Goal: Book appointment/travel/reservation

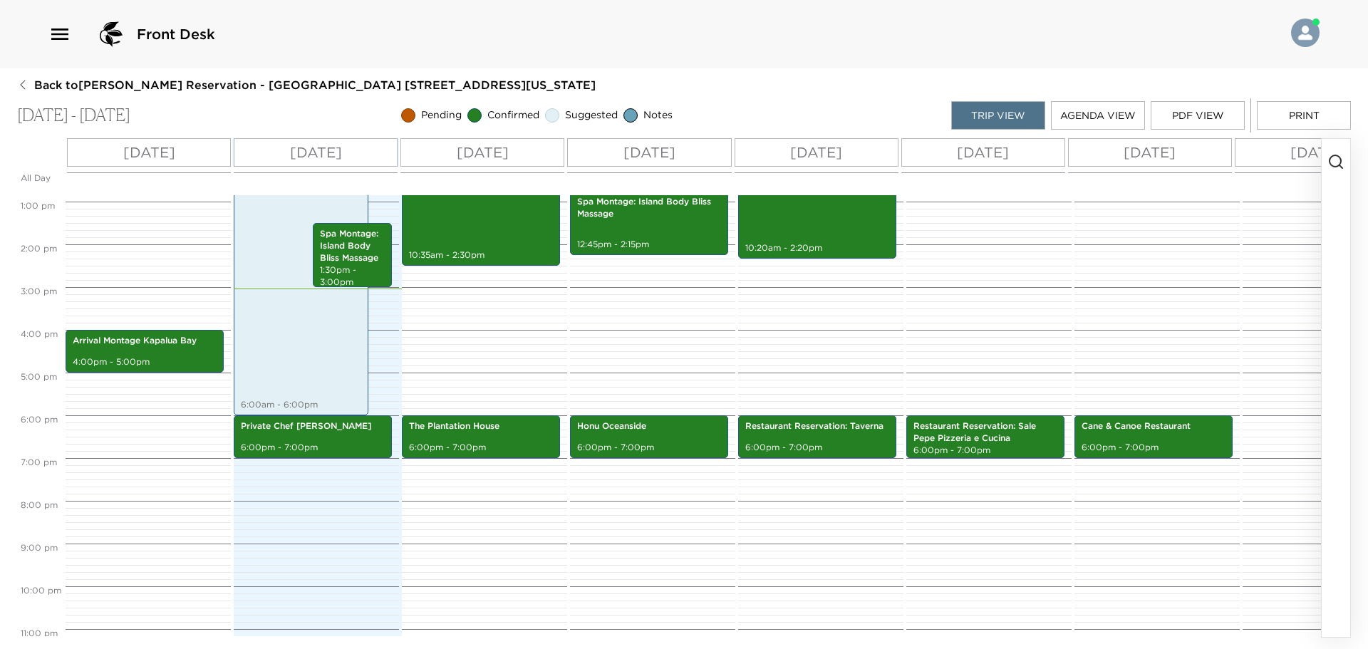
scroll to position [524, 0]
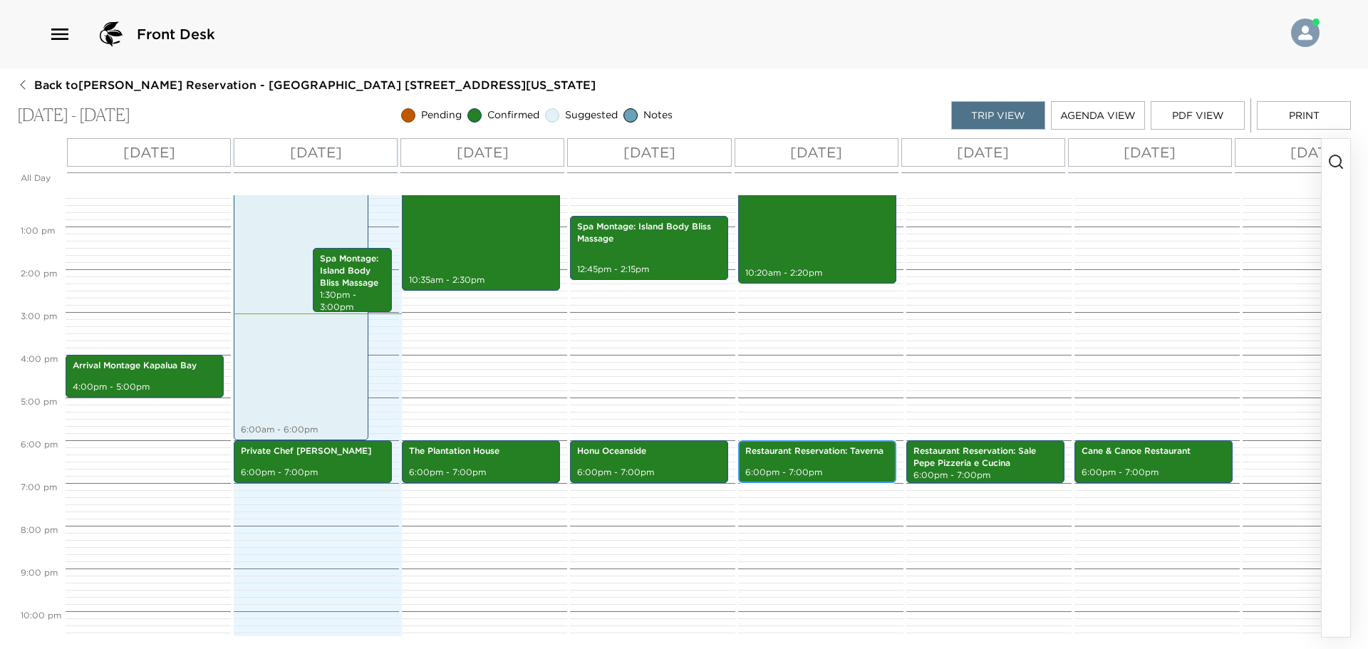
click at [813, 457] on p "Restaurant Reservation: Taverna" at bounding box center [817, 451] width 144 height 12
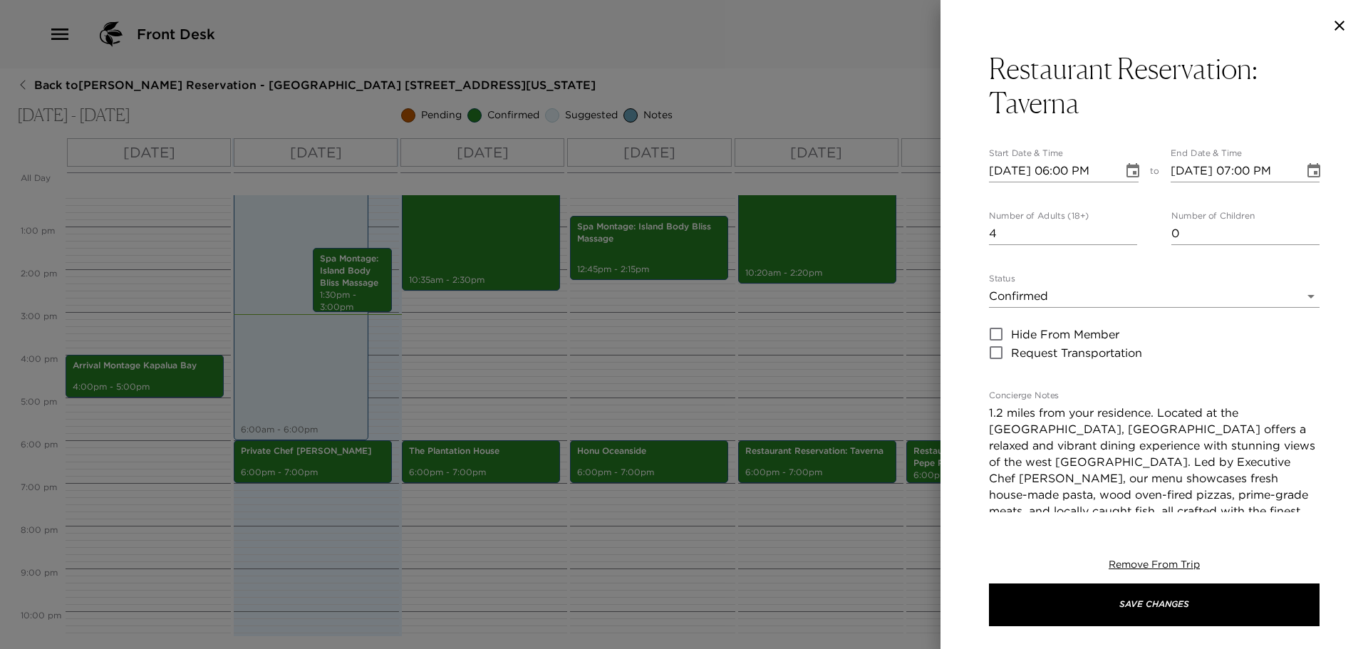
click at [1340, 23] on icon "button" at bounding box center [1339, 25] width 17 height 17
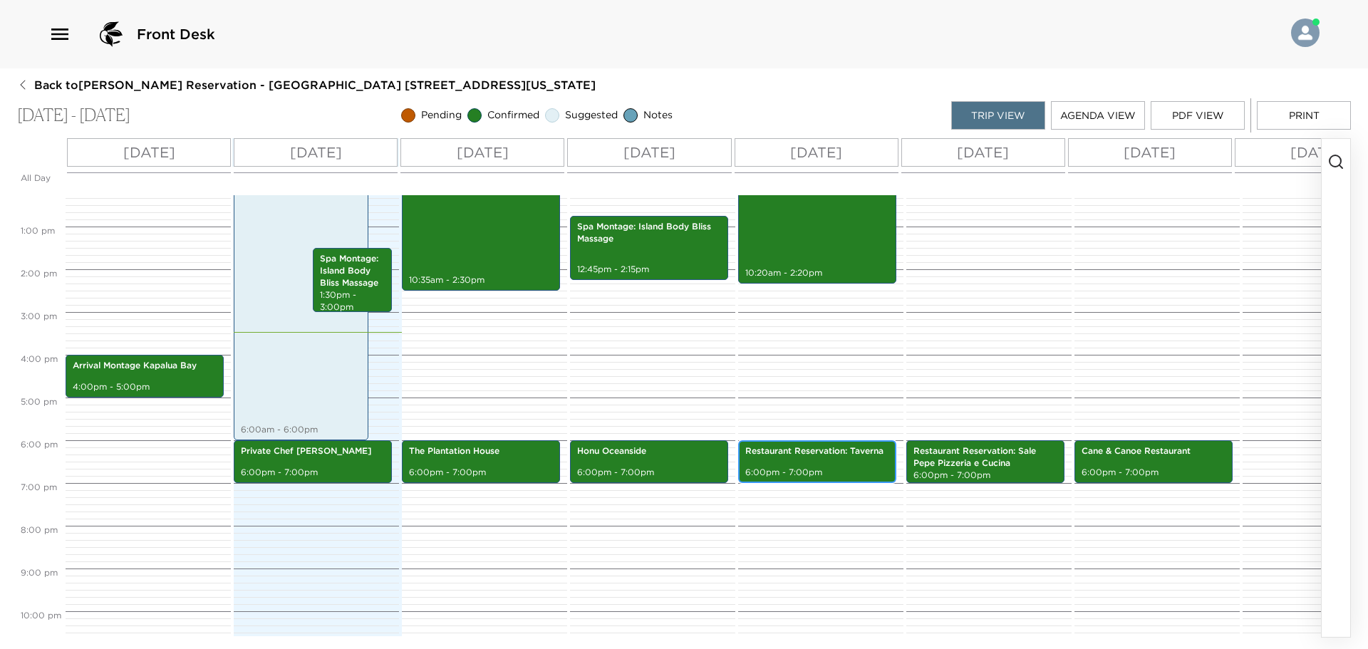
click at [827, 452] on p "Restaurant Reservation: Taverna" at bounding box center [817, 451] width 144 height 12
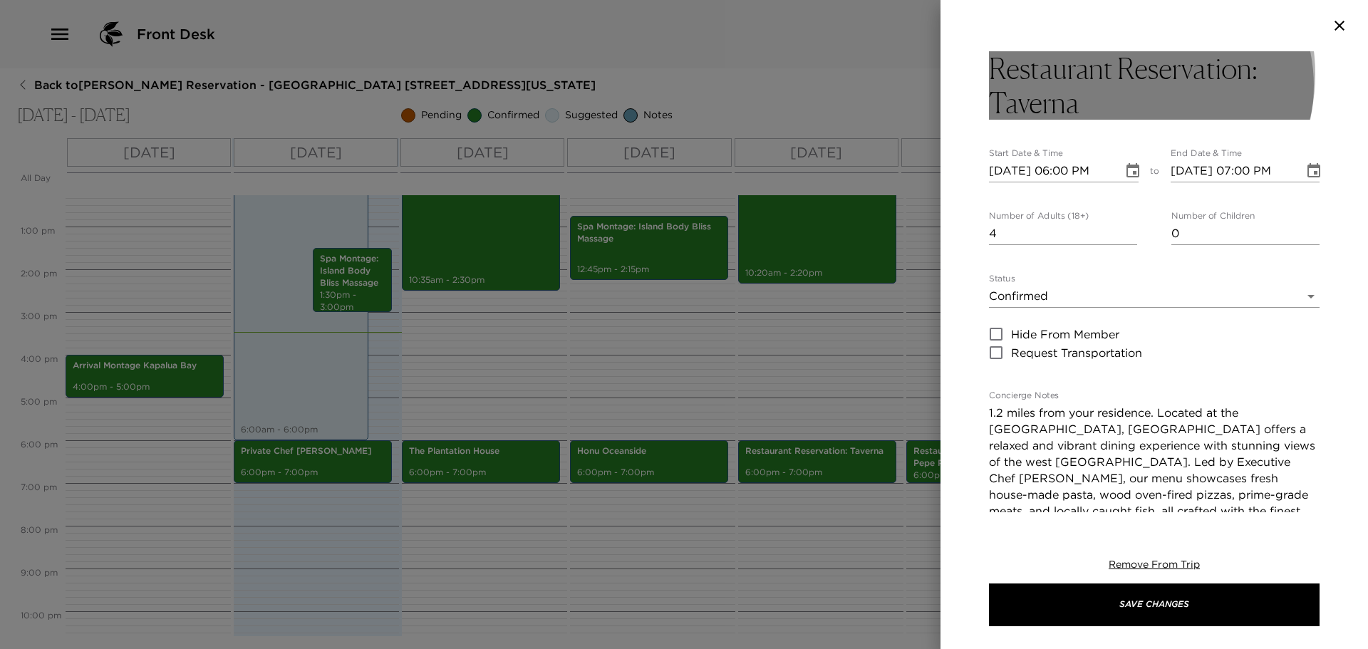
click at [1124, 74] on h3 "Restaurant Reservation: Taverna" at bounding box center [1154, 85] width 331 height 68
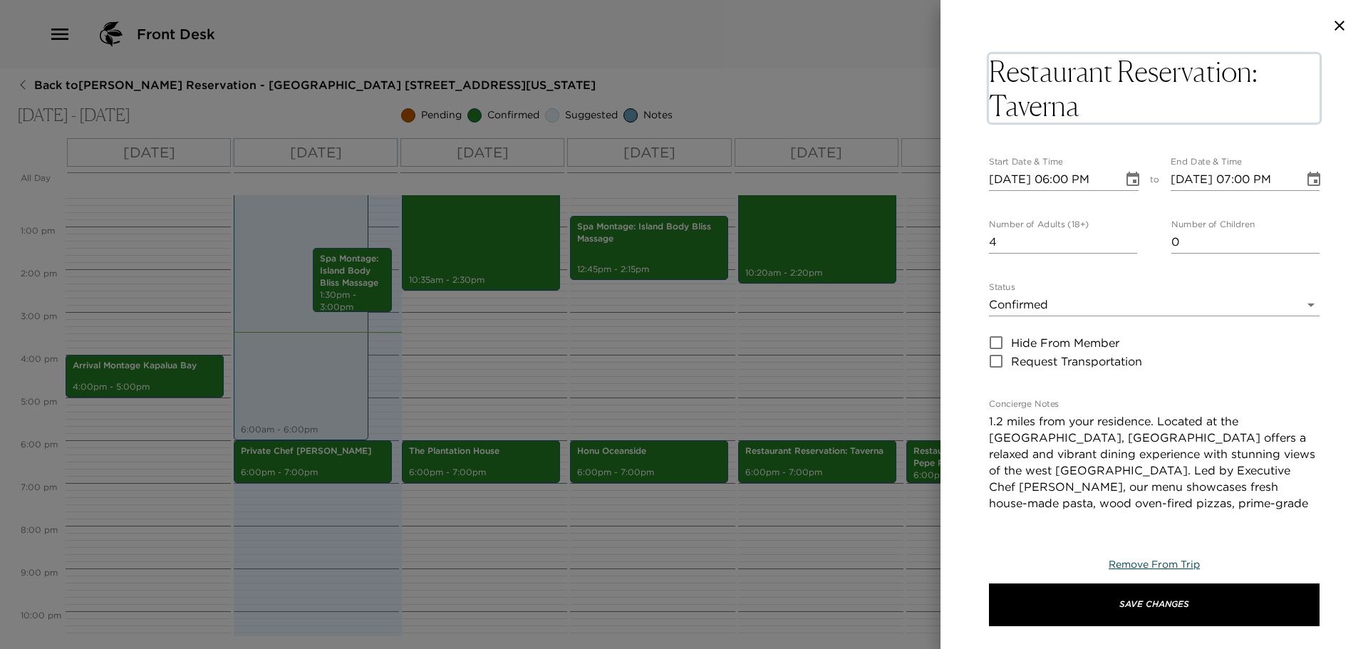
click at [1160, 566] on span "Remove From Trip" at bounding box center [1154, 564] width 91 height 13
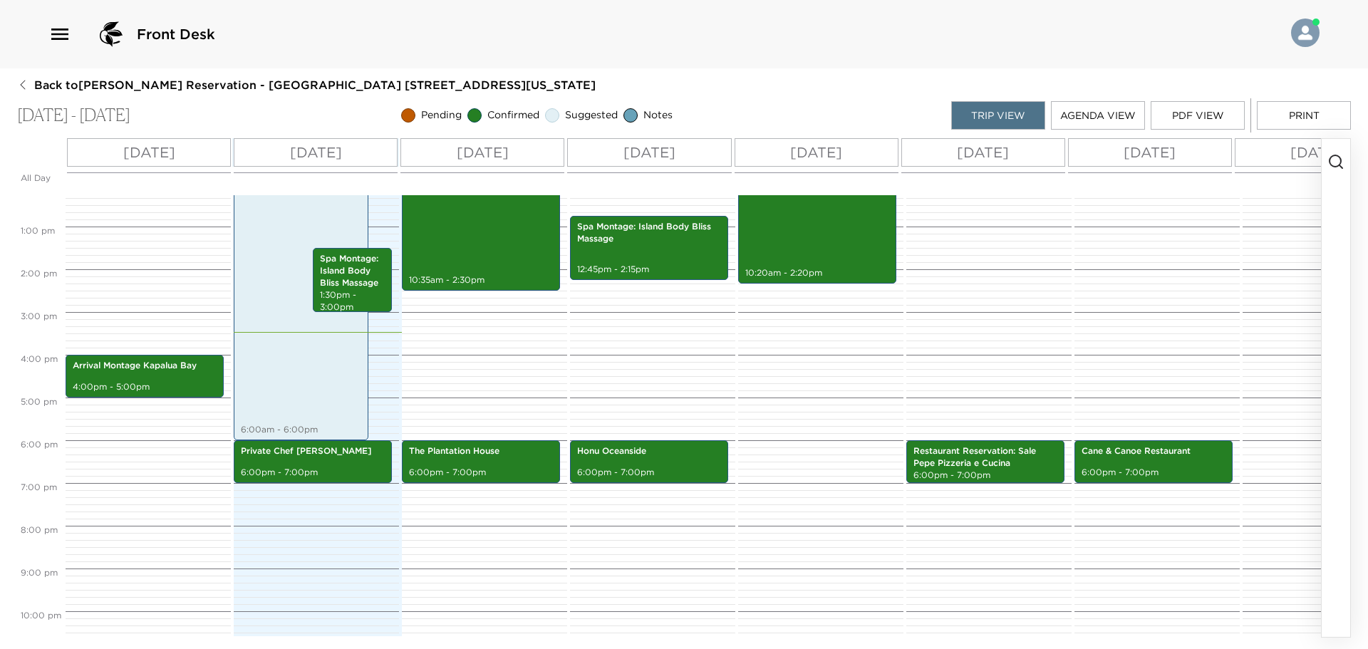
click at [824, 140] on div "[DATE]" at bounding box center [817, 152] width 164 height 29
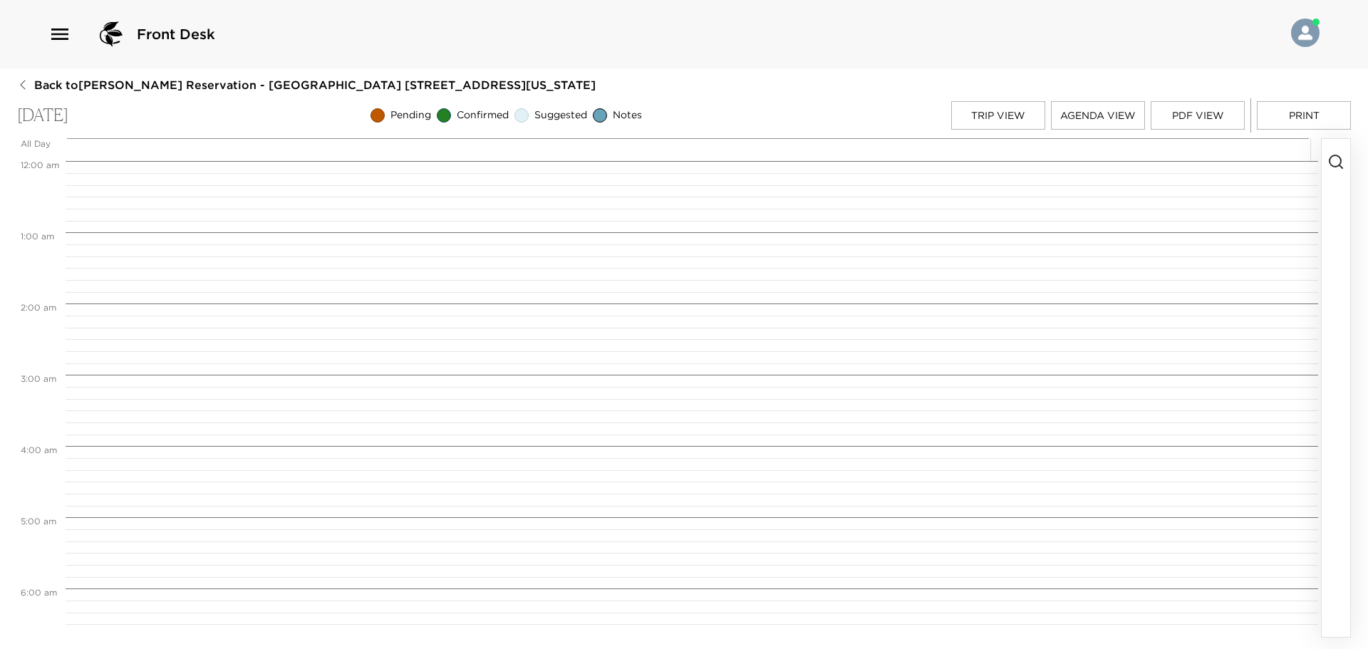
scroll to position [736, 0]
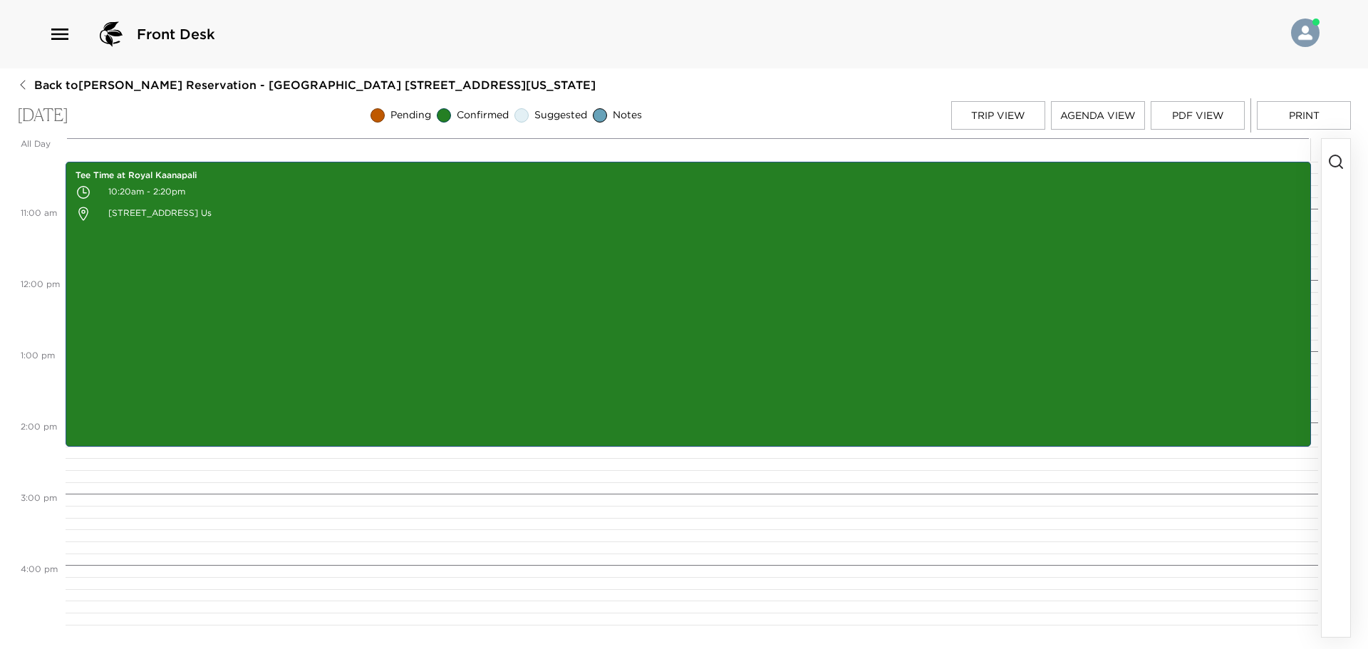
click at [1335, 163] on icon "button" at bounding box center [1335, 161] width 17 height 17
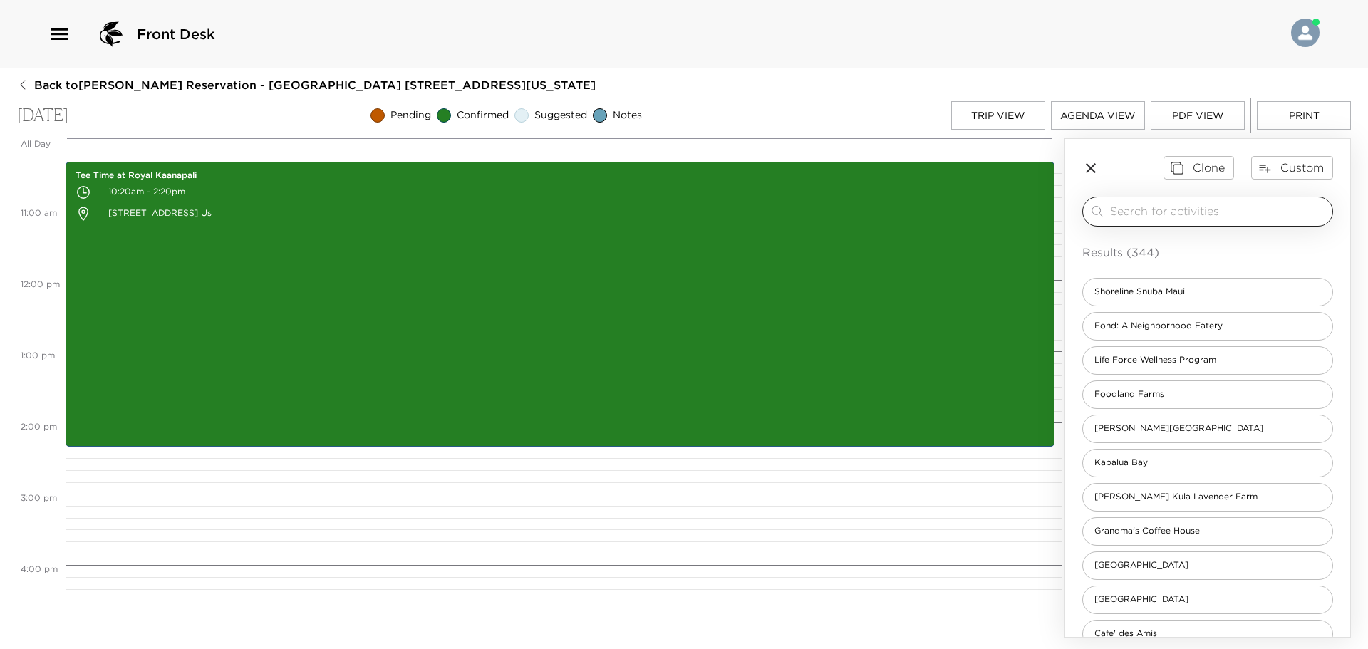
click at [1258, 214] on input "search" at bounding box center [1218, 211] width 217 height 16
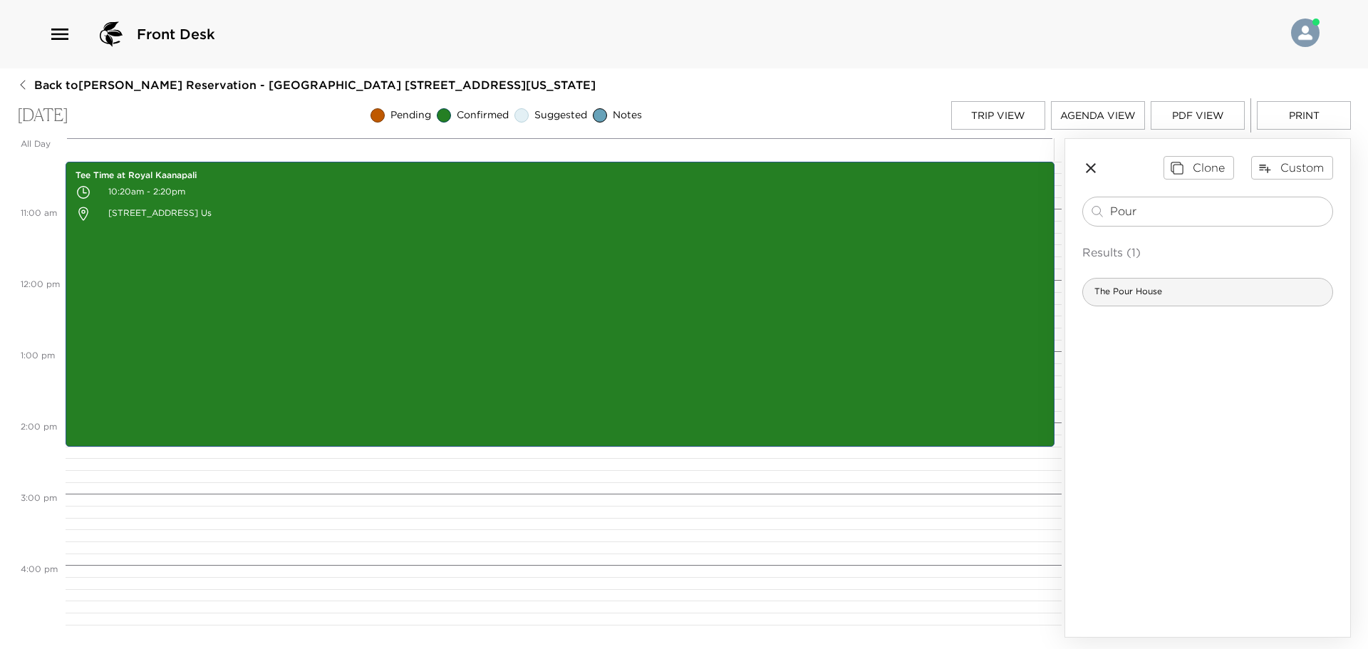
type input "Pour"
click at [1196, 287] on div "The Pour House" at bounding box center [1207, 292] width 251 height 29
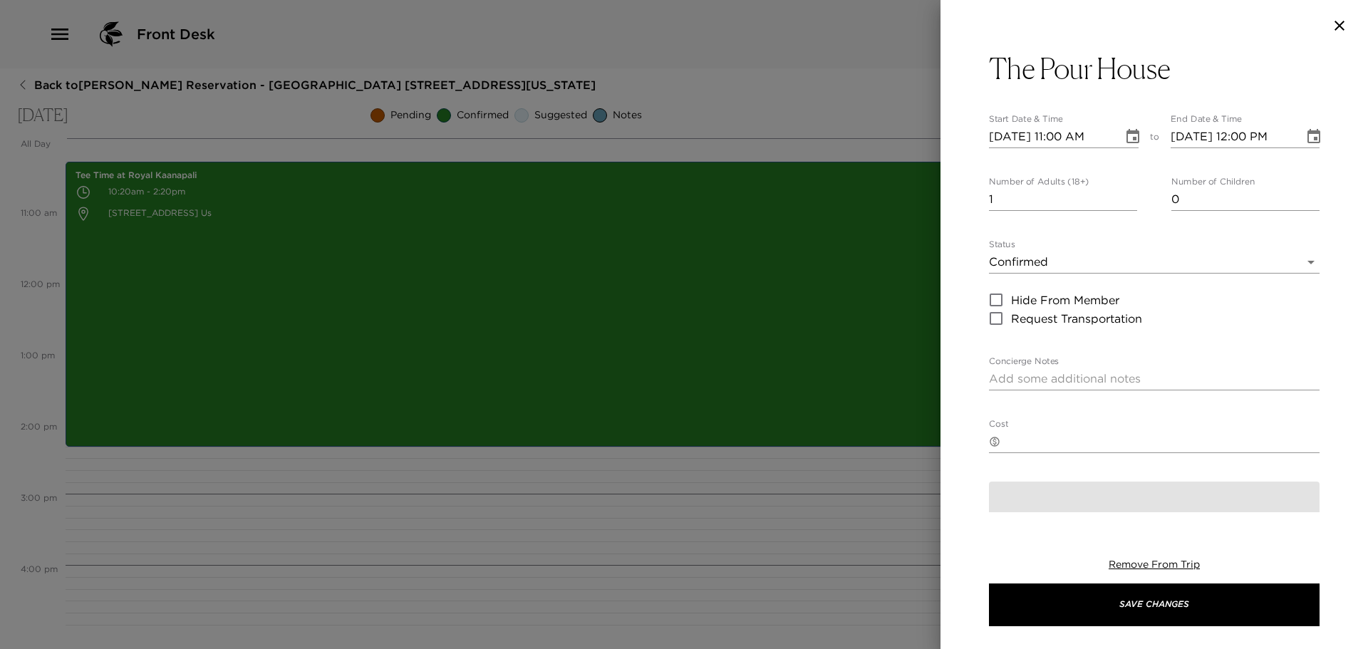
type textarea "1.1 miles from your residence. Welcome to the Pour House Italian Kitchen and Wi…"
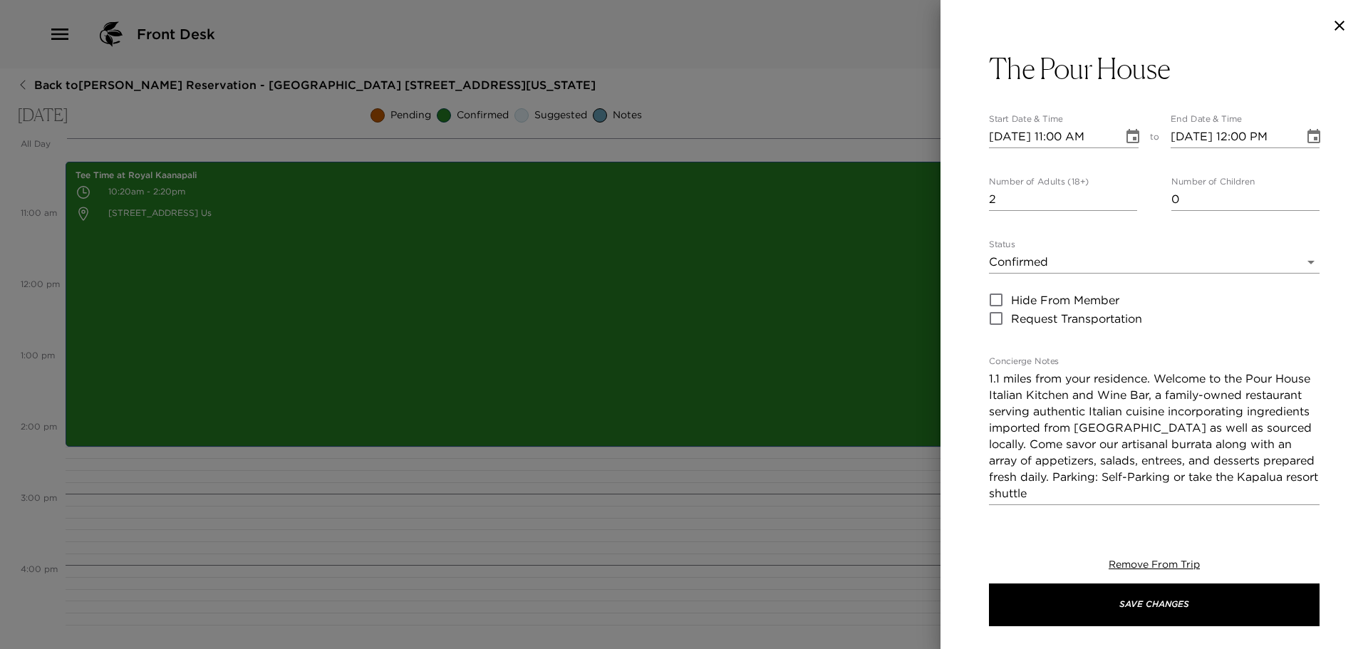
click at [1127, 192] on input "2" at bounding box center [1063, 199] width 148 height 23
click at [1127, 192] on input "3" at bounding box center [1063, 199] width 148 height 23
click at [1127, 192] on input "4" at bounding box center [1063, 199] width 148 height 23
click at [1127, 192] on input "5" at bounding box center [1063, 199] width 148 height 23
type input "4"
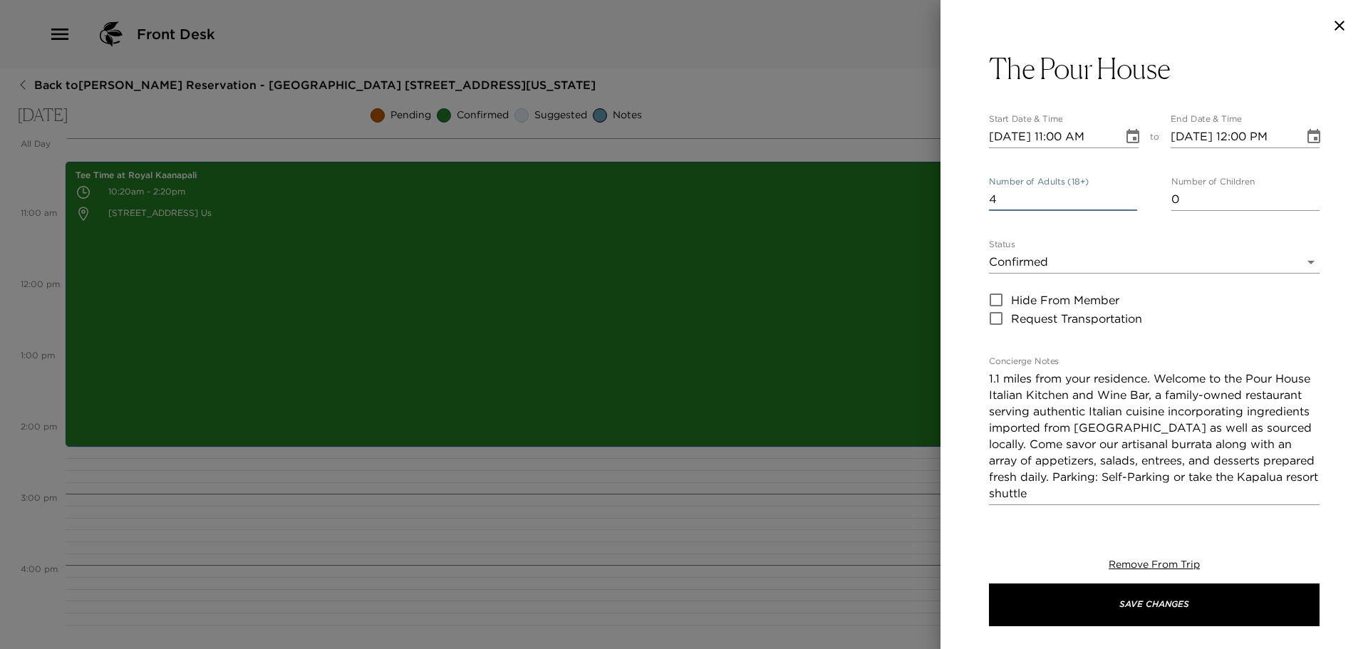
click at [1125, 204] on input "4" at bounding box center [1063, 199] width 148 height 23
click at [1065, 138] on input "[DATE] 11:00 AM" at bounding box center [1051, 136] width 124 height 23
type input "[DATE] 05:45 PM"
type input "[DATE] 06:45 PM"
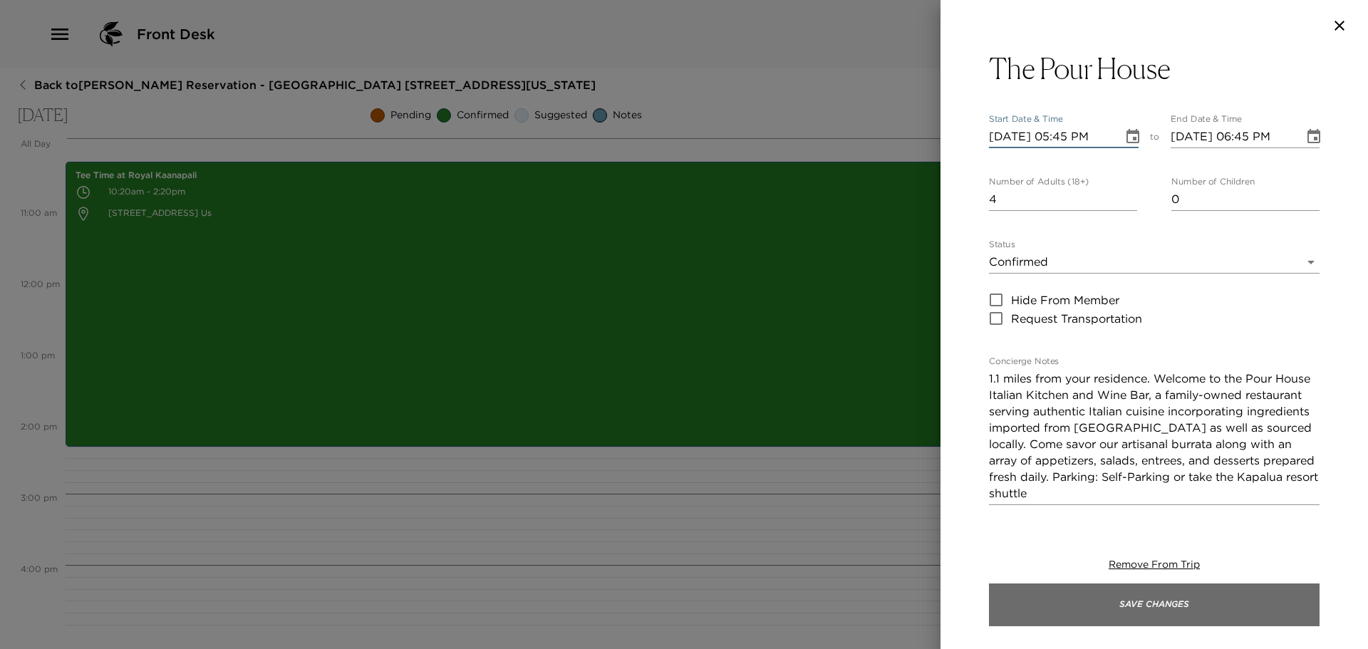
type input "[DATE] 05:45 PM"
click at [1130, 616] on button "Save Changes" at bounding box center [1154, 605] width 331 height 43
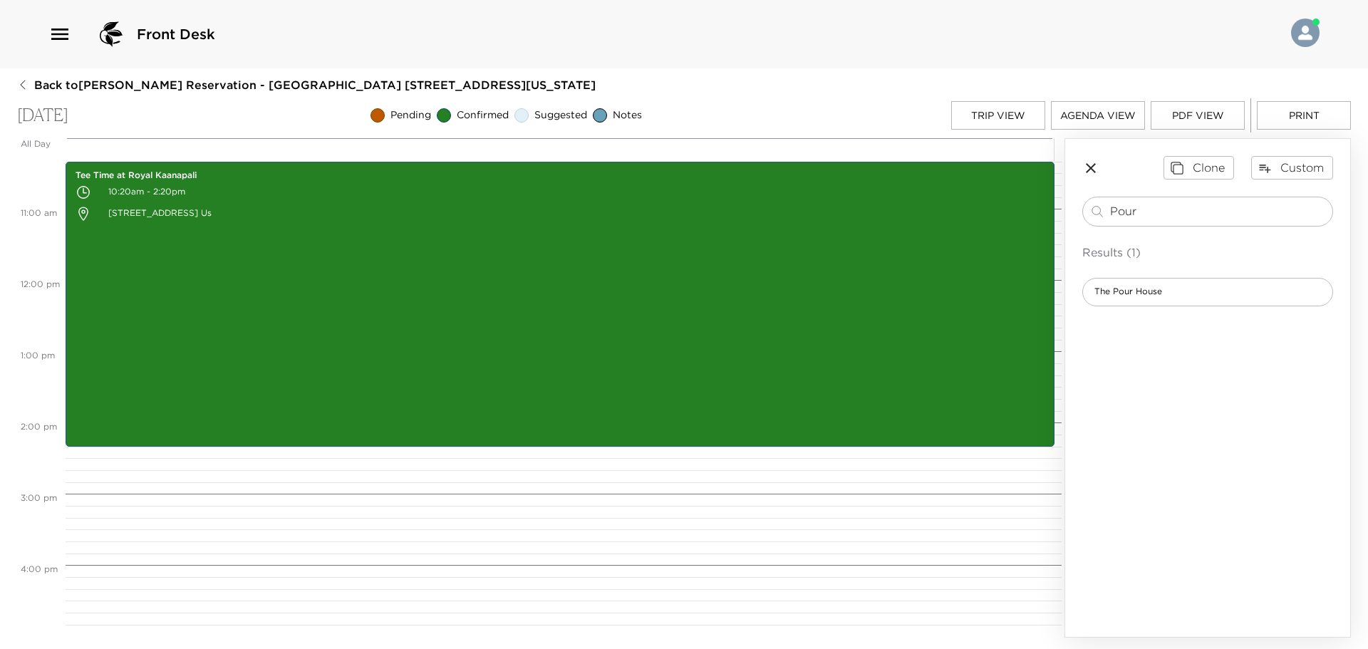
scroll to position [594, 0]
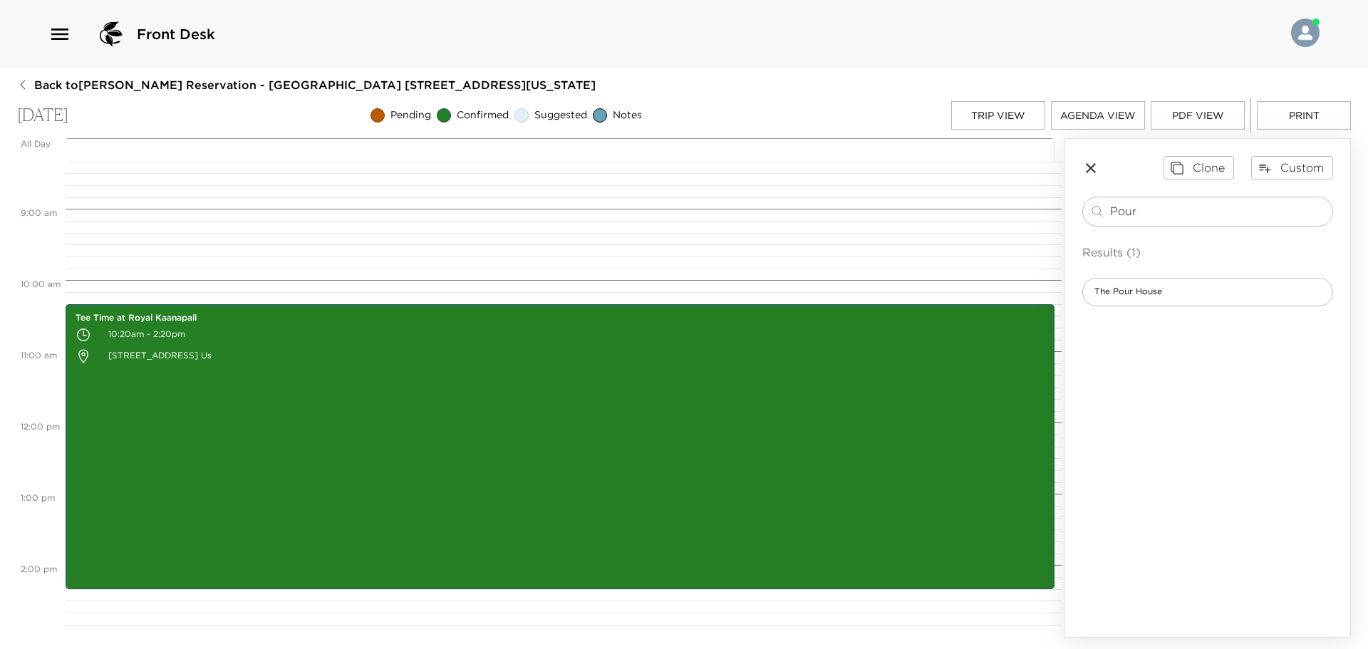
click at [980, 110] on button "Trip View" at bounding box center [998, 115] width 94 height 29
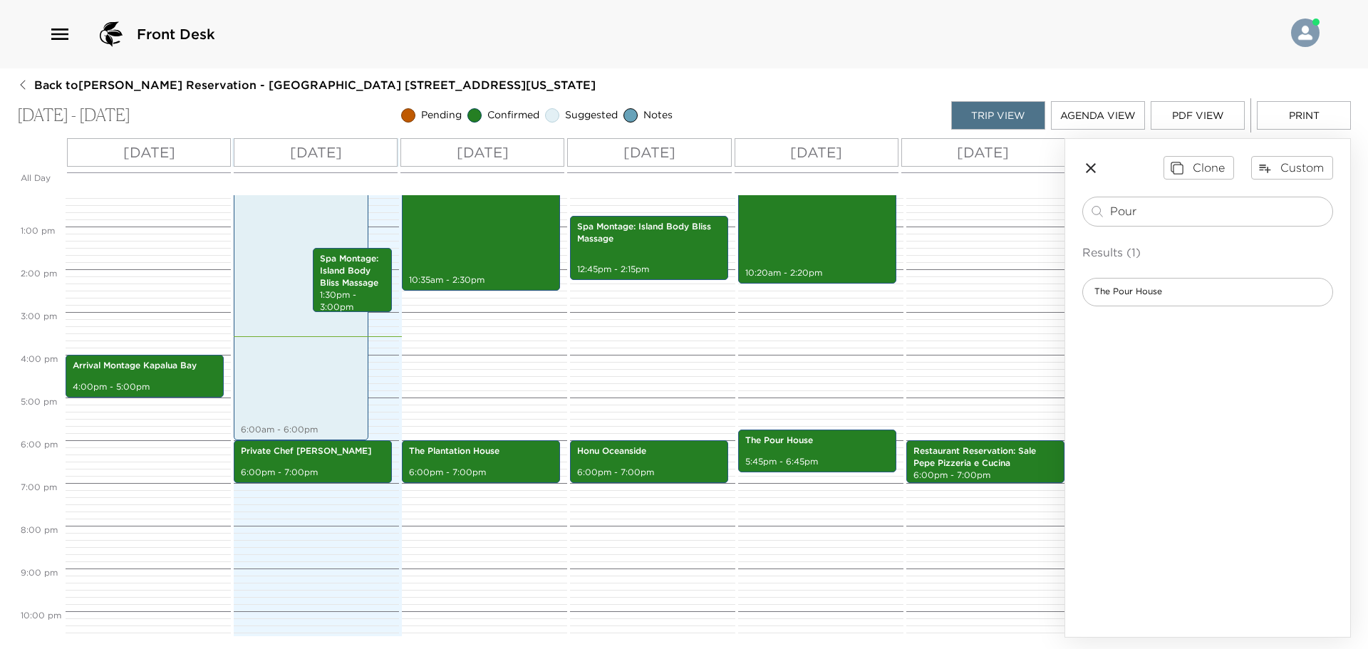
scroll to position [453, 0]
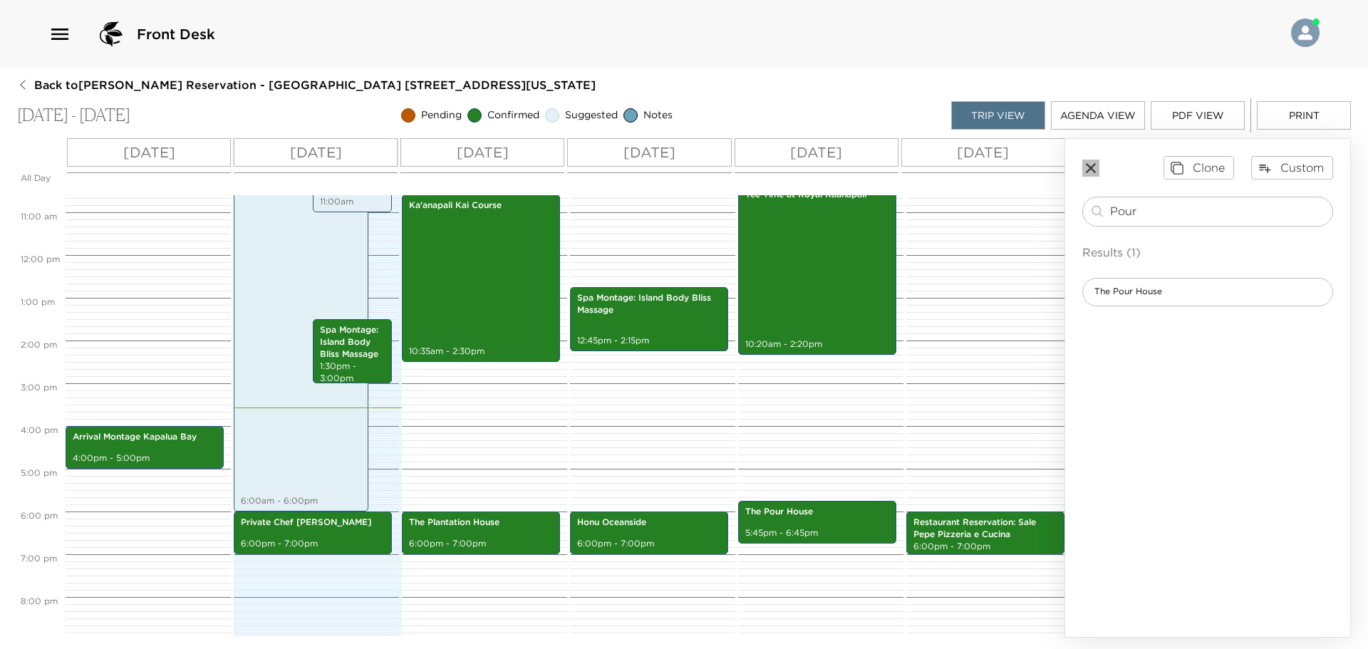
click at [1090, 172] on icon "button" at bounding box center [1090, 168] width 17 height 17
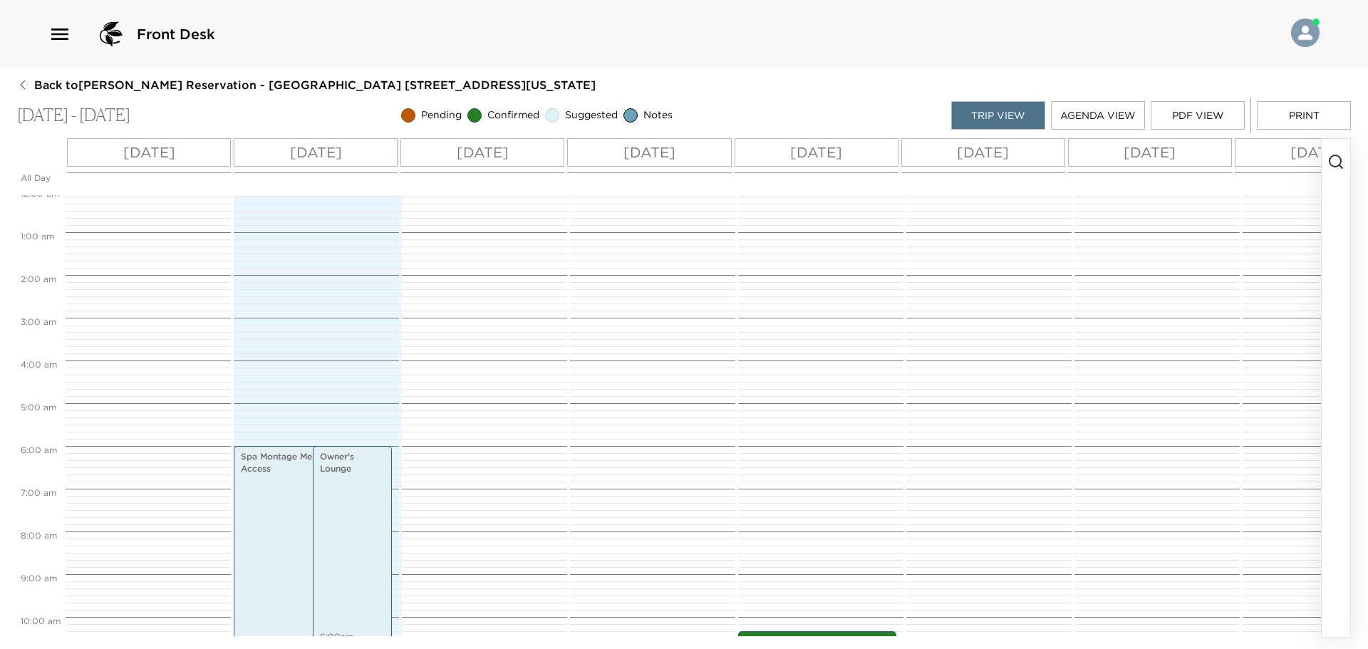
scroll to position [0, 0]
